Goal: Information Seeking & Learning: Learn about a topic

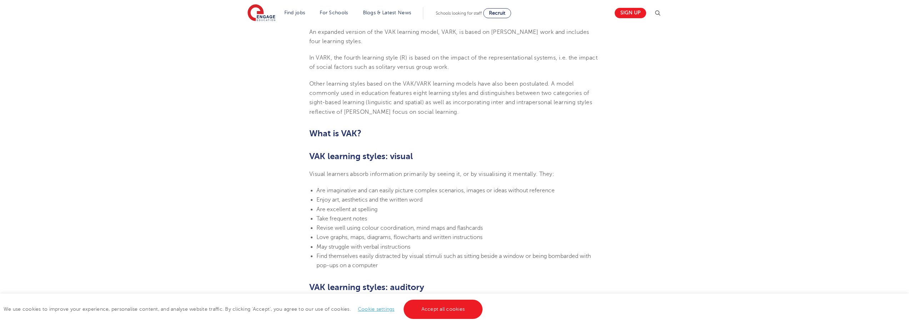
scroll to position [393, 0]
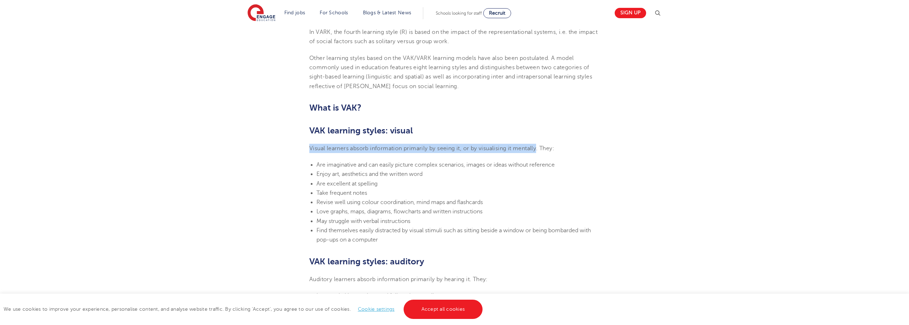
drag, startPoint x: 310, startPoint y: 147, endPoint x: 537, endPoint y: 148, distance: 227.1
click at [537, 148] on span "Visual learners absorb information primarily by seeing it, or by visualising it…" at bounding box center [431, 148] width 245 height 6
copy span "Visual learners absorb information primarily by seeing it, or by visualising it…"
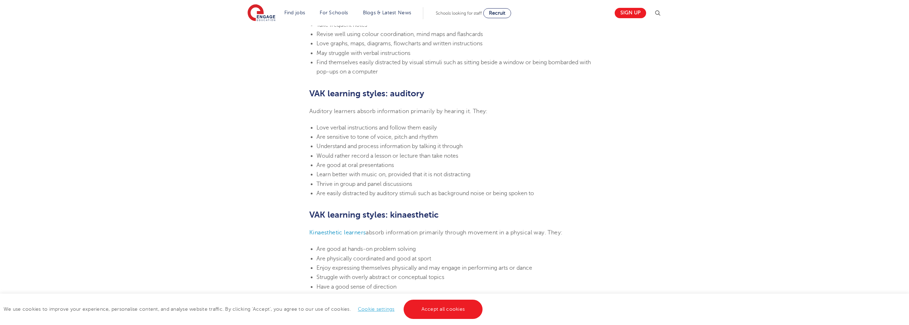
scroll to position [571, 0]
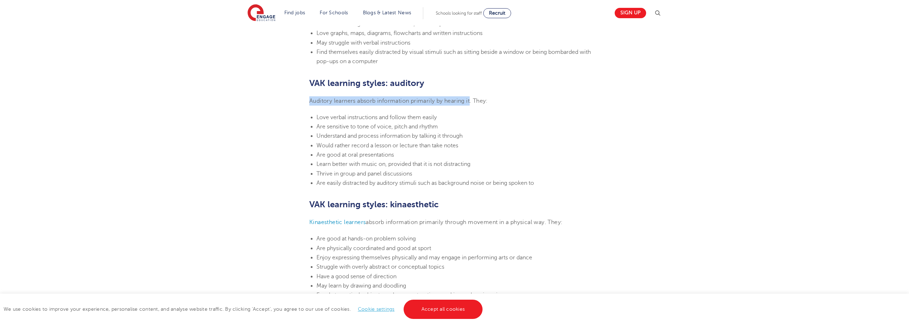
drag, startPoint x: 471, startPoint y: 101, endPoint x: 310, endPoint y: 104, distance: 160.7
click at [310, 104] on span "Auditory learners absorb information primarily by hearing it. They:" at bounding box center [398, 101] width 179 height 6
copy span "Auditory learners absorb information primarily by hearing it"
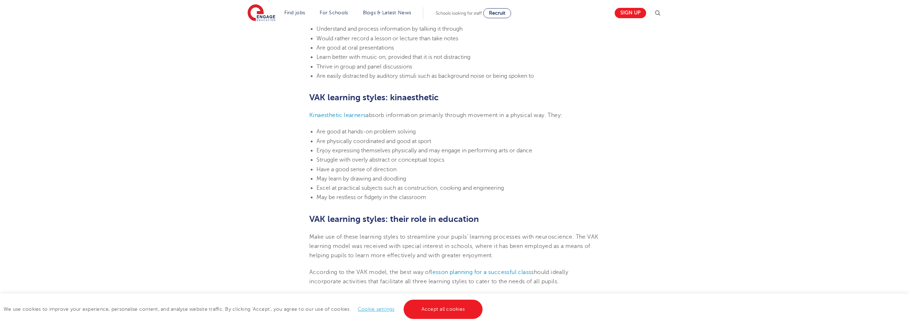
scroll to position [714, 0]
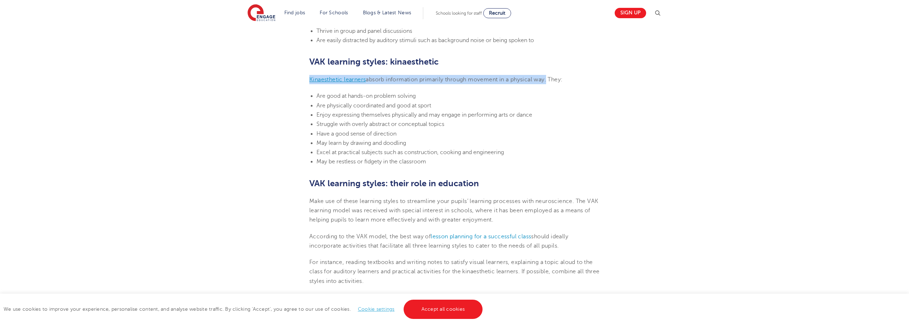
drag, startPoint x: 547, startPoint y: 80, endPoint x: 309, endPoint y: 81, distance: 237.8
click at [309, 81] on p "Kinaesthetic learners absorb information primarily through movement in a physic…" at bounding box center [454, 79] width 290 height 9
copy p "Kinaesthetic learners absorb information primarily through movement in a physic…"
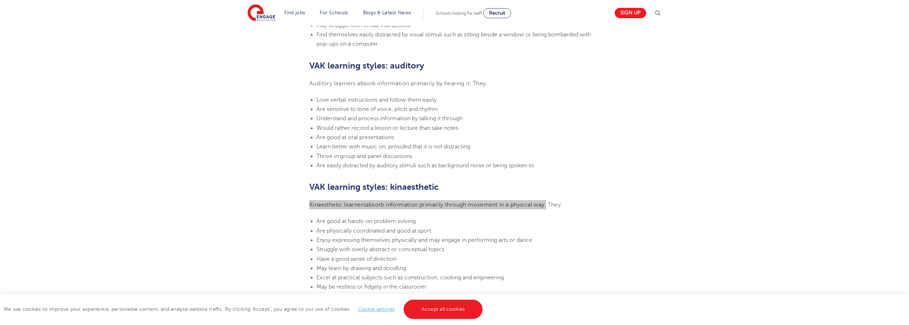
scroll to position [571, 0]
